Goal: Task Accomplishment & Management: Use online tool/utility

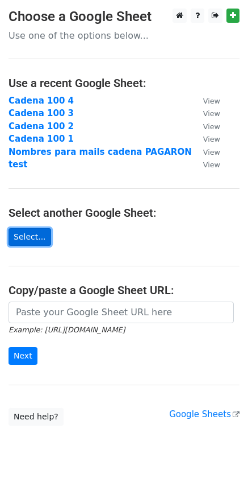
click at [38, 239] on link "Select..." at bounding box center [30, 237] width 43 height 18
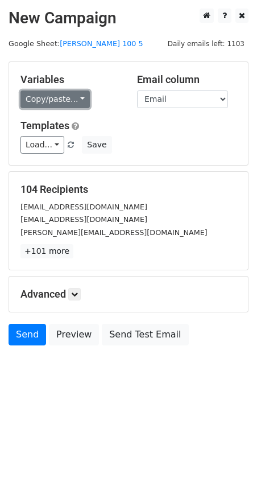
click at [45, 96] on link "Copy/paste..." at bounding box center [54, 99] width 69 height 18
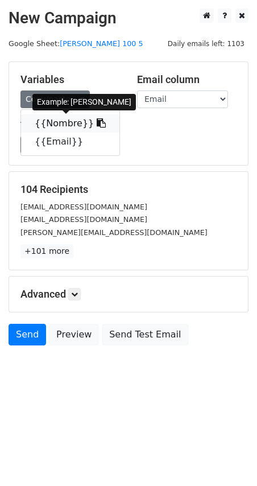
click at [54, 127] on link "{{Nombre}}" at bounding box center [70, 123] width 98 height 18
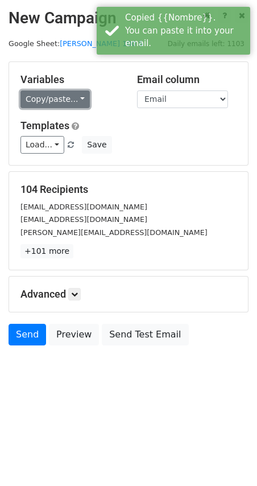
click at [46, 98] on link "Copy/paste..." at bounding box center [54, 99] width 69 height 18
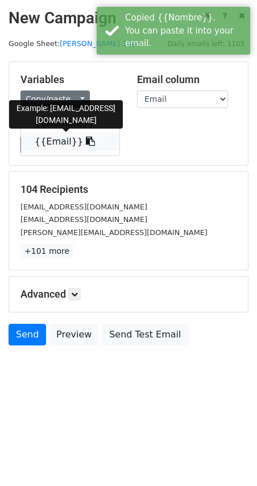
click at [52, 134] on link "{{Email}}" at bounding box center [70, 141] width 98 height 18
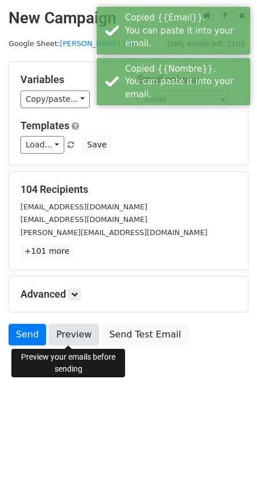
click at [60, 330] on link "Preview" at bounding box center [74, 335] width 50 height 22
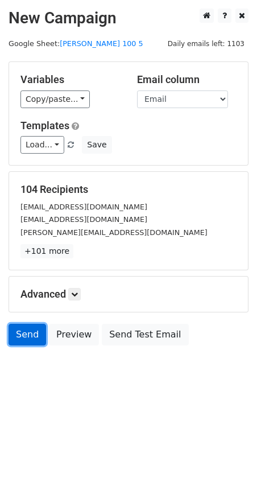
click at [33, 333] on link "Send" at bounding box center [28, 335] width 38 height 22
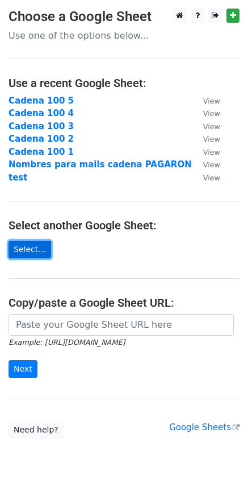
click at [33, 255] on link "Select..." at bounding box center [30, 250] width 43 height 18
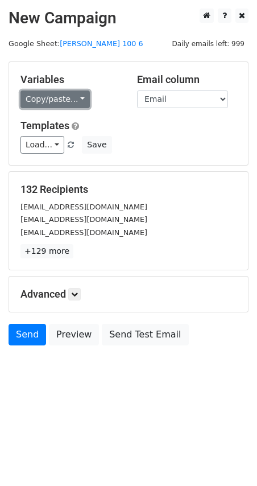
click at [45, 97] on link "Copy/paste..." at bounding box center [54, 99] width 69 height 18
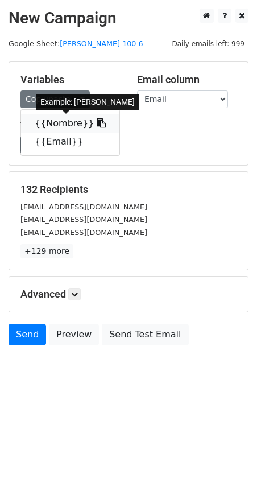
click at [45, 116] on link "{{Nombre}}" at bounding box center [70, 123] width 98 height 18
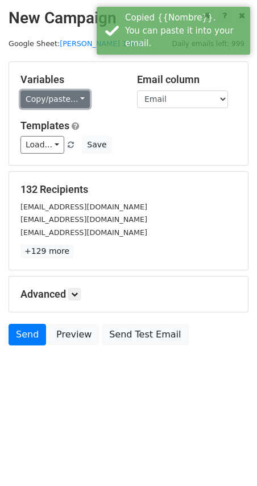
click at [42, 101] on link "Copy/paste..." at bounding box center [54, 99] width 69 height 18
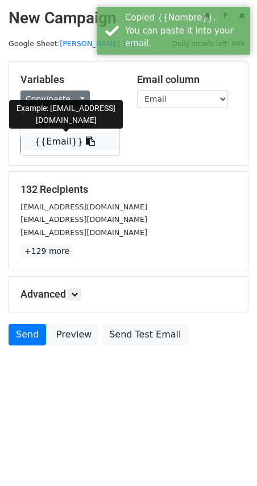
click at [54, 144] on link "{{Email}}" at bounding box center [70, 141] width 98 height 18
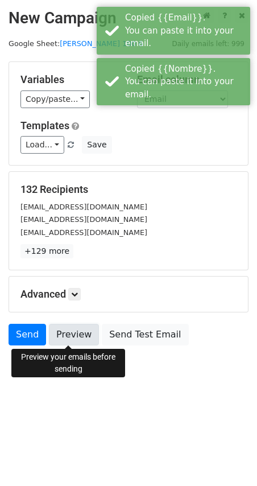
click at [65, 331] on link "Preview" at bounding box center [74, 335] width 50 height 22
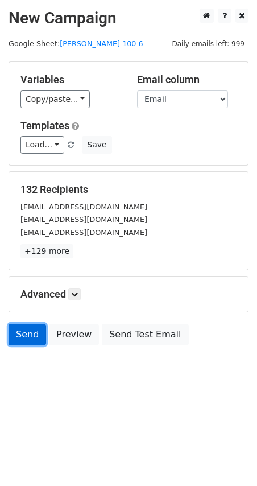
click at [25, 336] on link "Send" at bounding box center [28, 335] width 38 height 22
